Goal: Find specific page/section: Find specific page/section

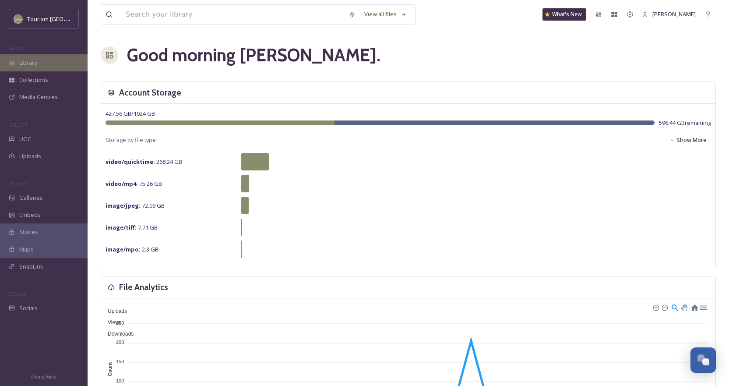
click at [30, 56] on div "Library" at bounding box center [44, 62] width 88 height 17
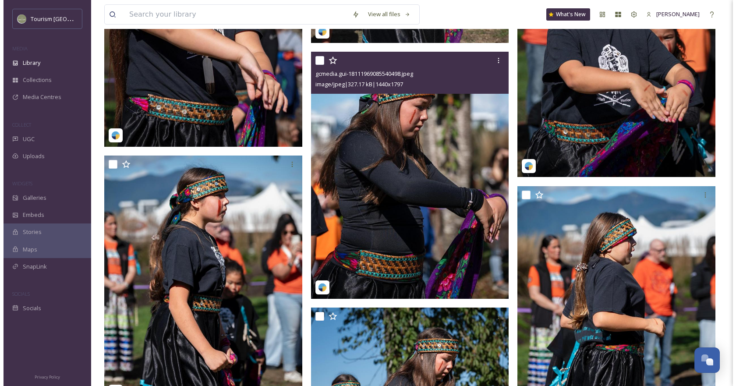
scroll to position [2153, 0]
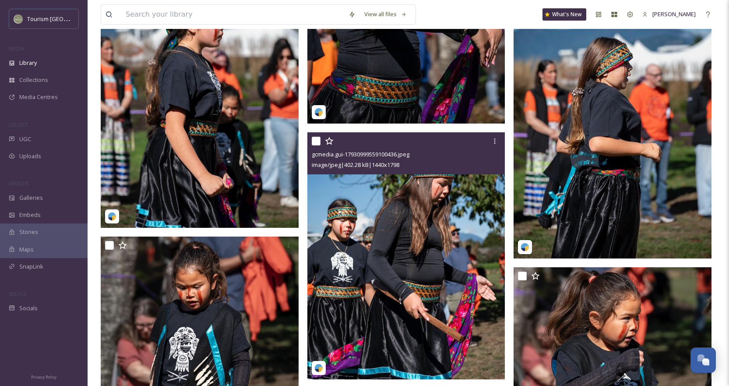
click at [422, 237] on img at bounding box center [406, 255] width 198 height 247
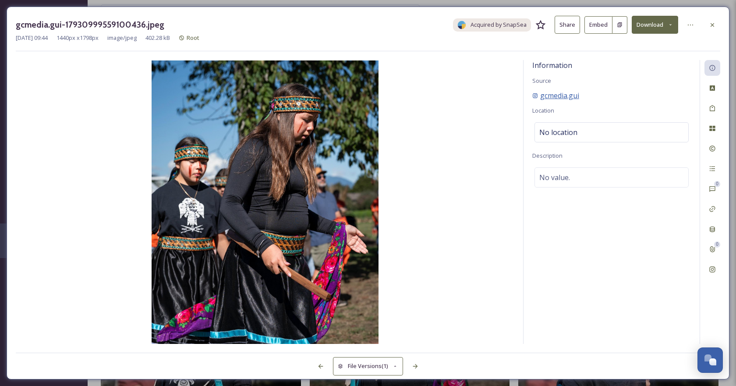
click at [555, 95] on span "gcmedia.gui" at bounding box center [559, 95] width 39 height 11
click at [711, 272] on icon at bounding box center [712, 269] width 7 height 7
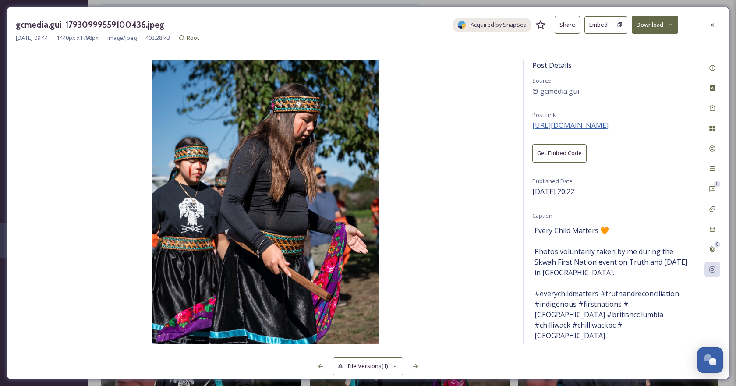
click at [587, 125] on span "https://www.instagram.com/p/DPQFnjDEbaH/" at bounding box center [570, 125] width 76 height 10
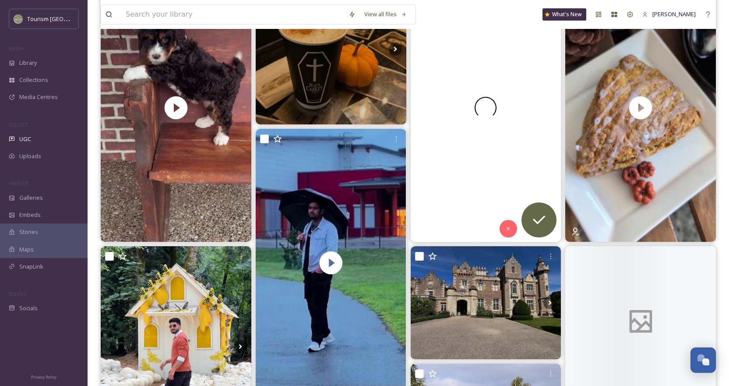
scroll to position [175, 0]
